Goal: Find specific page/section: Find specific page/section

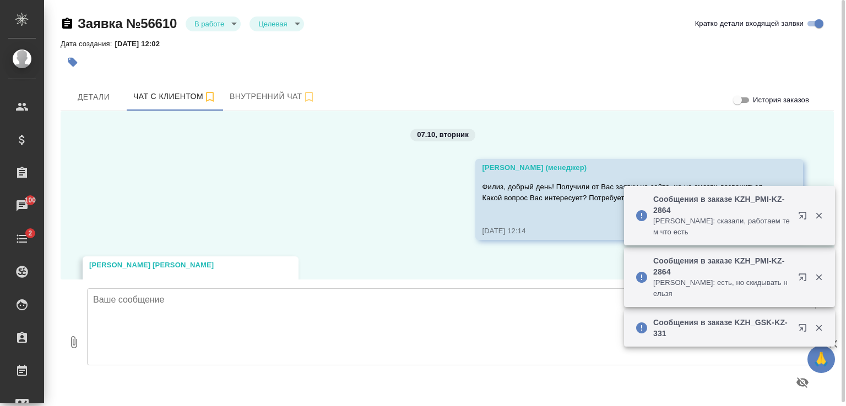
scroll to position [3796, 0]
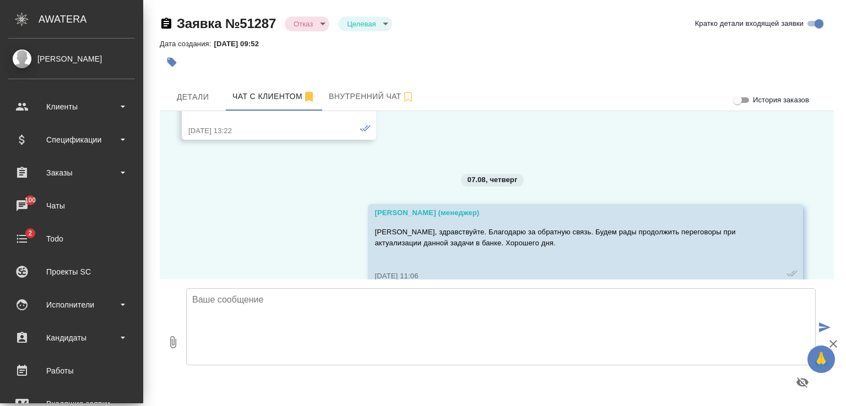
scroll to position [7092, 0]
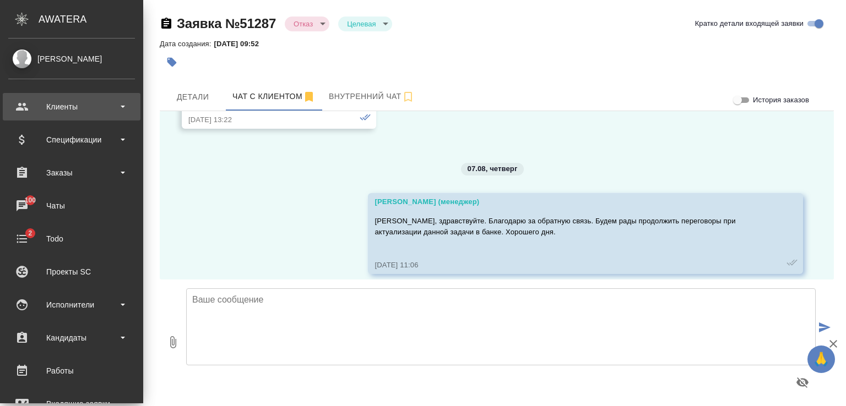
click at [57, 101] on div "Клиенты" at bounding box center [71, 107] width 127 height 17
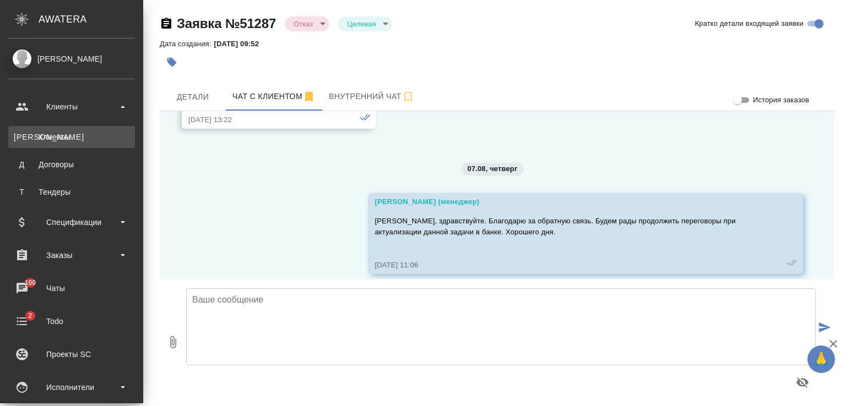
click at [59, 133] on div "Клиенты" at bounding box center [72, 137] width 116 height 11
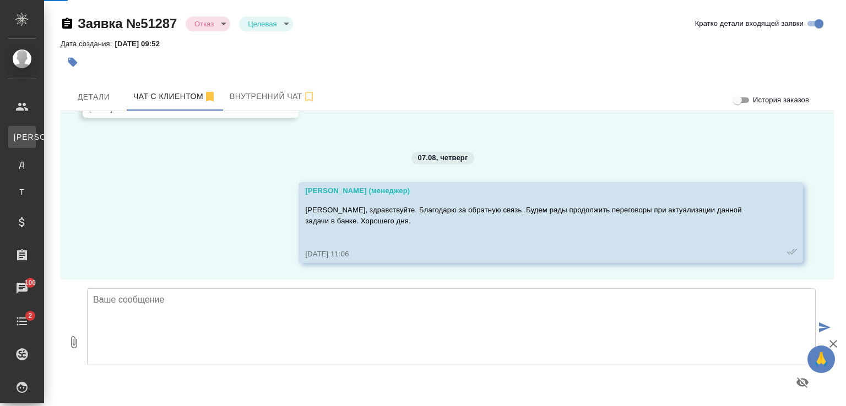
scroll to position [7048, 0]
select select "RU"
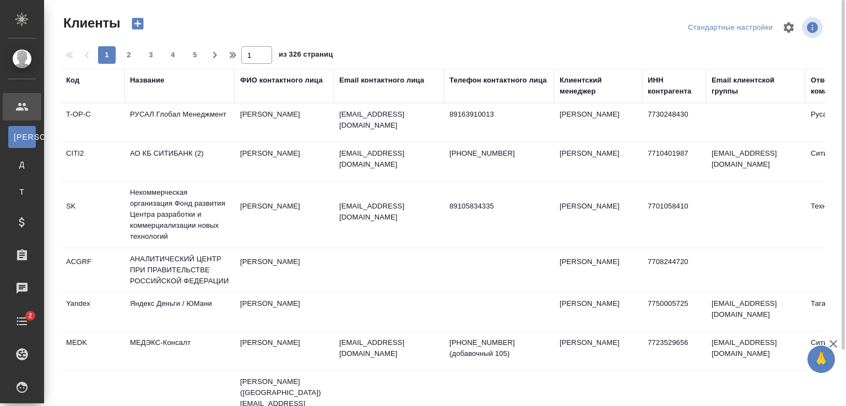
click at [156, 80] on div "Название" at bounding box center [147, 80] width 34 height 11
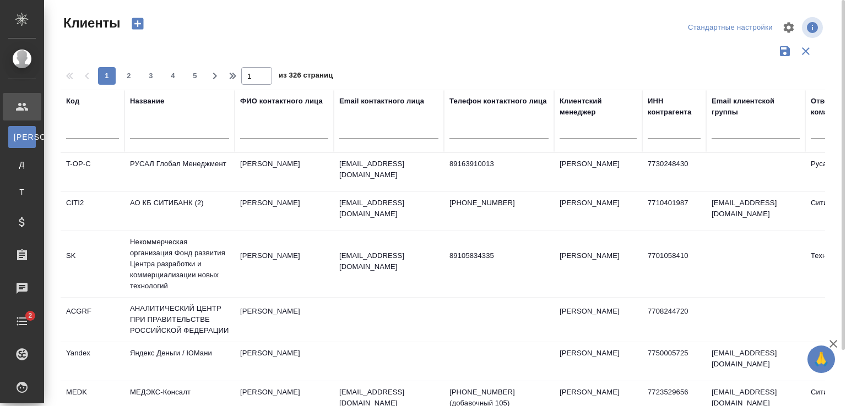
click at [156, 126] on div at bounding box center [179, 132] width 99 height 27
click at [156, 126] on input "text" at bounding box center [179, 132] width 99 height 14
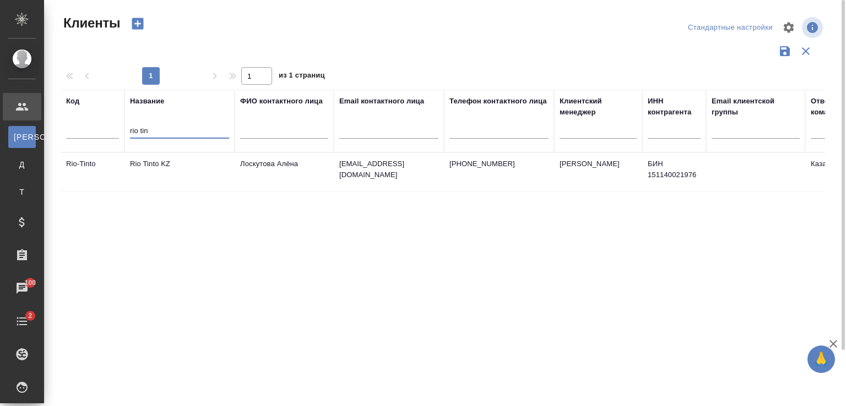
type input "rio tin"
click at [157, 170] on td "Rio Tinto KZ" at bounding box center [179, 172] width 110 height 39
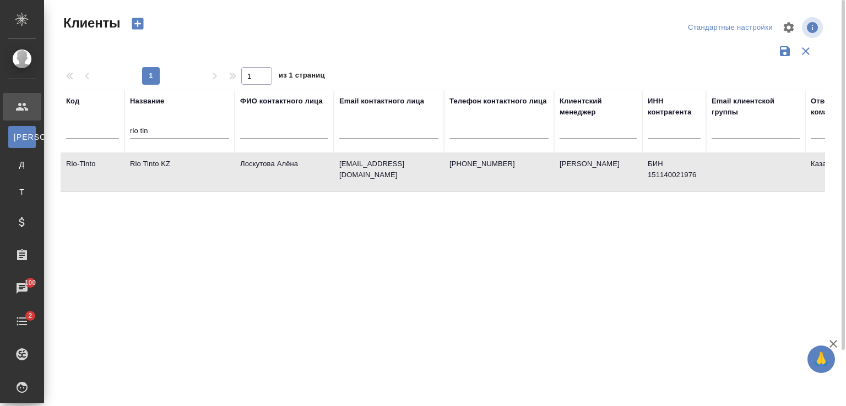
click at [157, 170] on td "Rio Tinto KZ" at bounding box center [179, 172] width 110 height 39
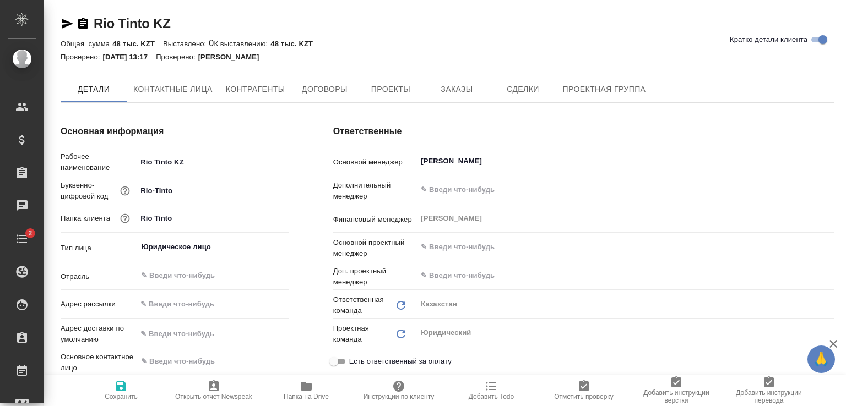
type input "ТОО «Rio Tinto Exploration Kazakhstan» (Рио Тинто Эксплорэйшн Казахстан)»"
type textarea "x"
type input "ТОО «Rio Tinto Exploration Kazakhstan» (Рио Тинто Эксплорэйшн Казахстан)»"
type textarea "x"
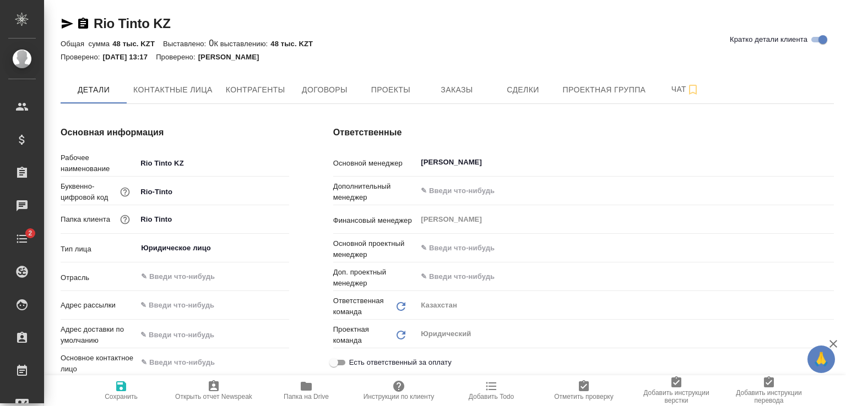
type textarea "x"
type input "ТОО «Rio Tinto Exploration Kazakhstan» (Рио Тинто Эксплорэйшн Казахстан)»"
type textarea "x"
click at [179, 89] on span "Контактные лица" at bounding box center [172, 90] width 79 height 14
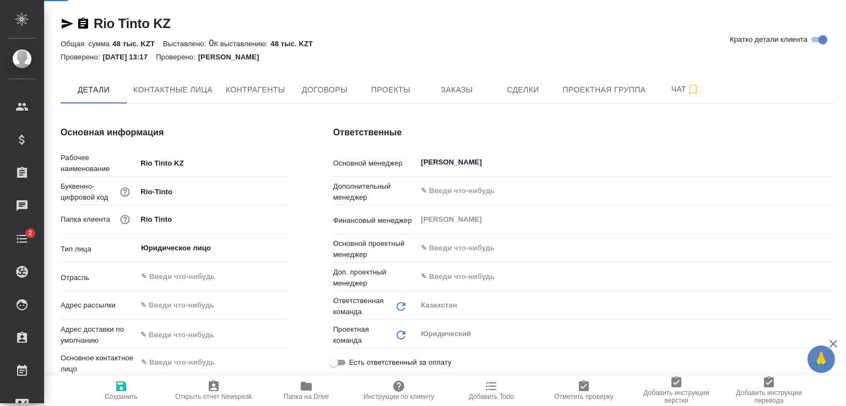
select select "RU"
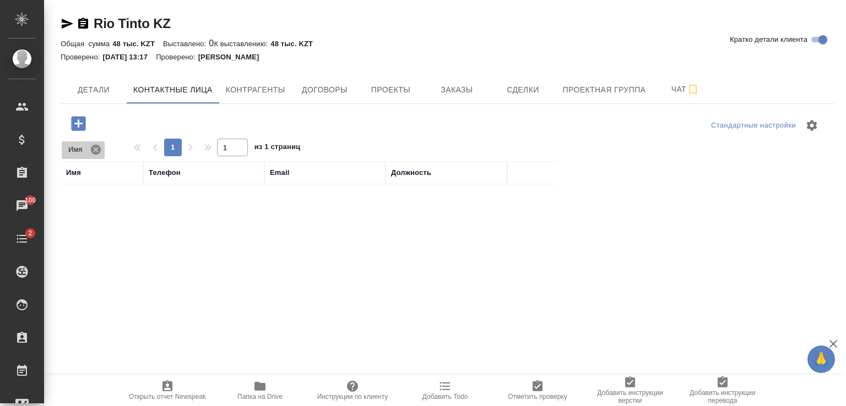
click at [97, 150] on icon at bounding box center [96, 150] width 12 height 12
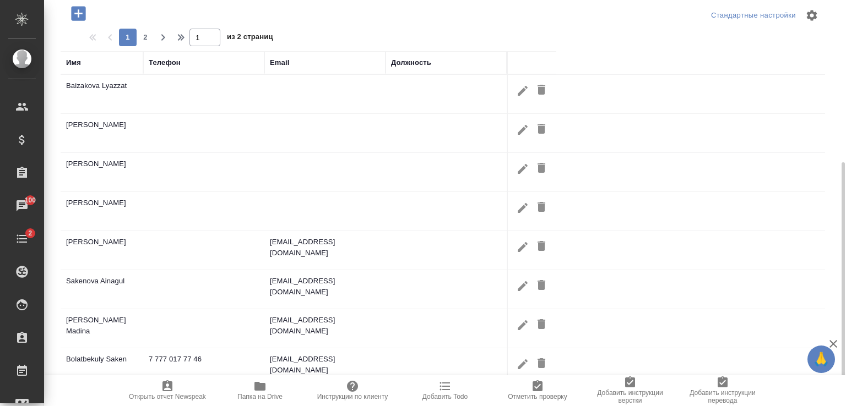
scroll to position [165, 0]
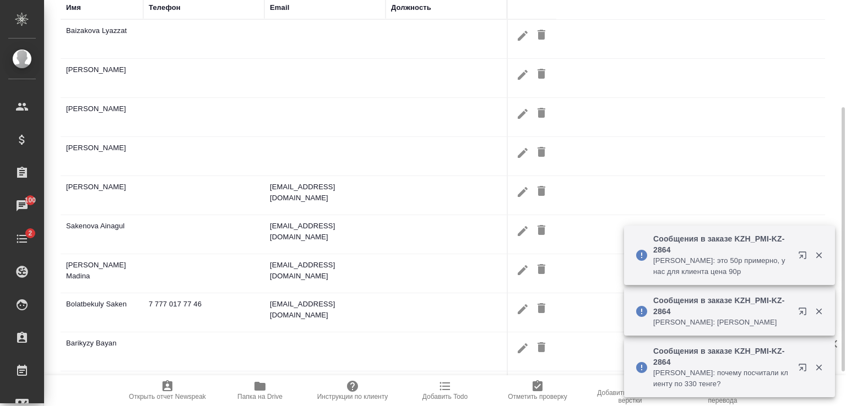
drag, startPoint x: 123, startPoint y: 184, endPoint x: 51, endPoint y: 187, distance: 71.6
click at [51, 187] on div "Rio Tinto KZ Кратко детали клиента Общая сумма 48 тыс. KZT Выставлено: 0 К выст…" at bounding box center [445, 147] width 802 height 624
drag, startPoint x: 61, startPoint y: 178, endPoint x: 110, endPoint y: 186, distance: 49.1
click at [110, 186] on td "Mussa Rulana" at bounding box center [102, 195] width 83 height 39
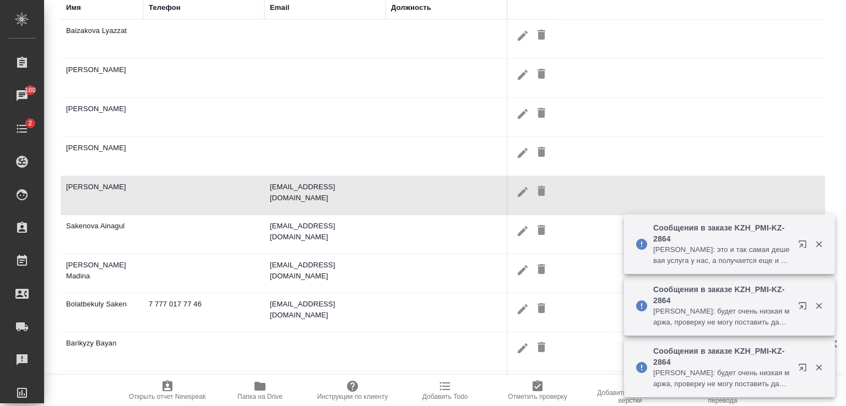
scroll to position [218, 0]
